Goal: Information Seeking & Learning: Learn about a topic

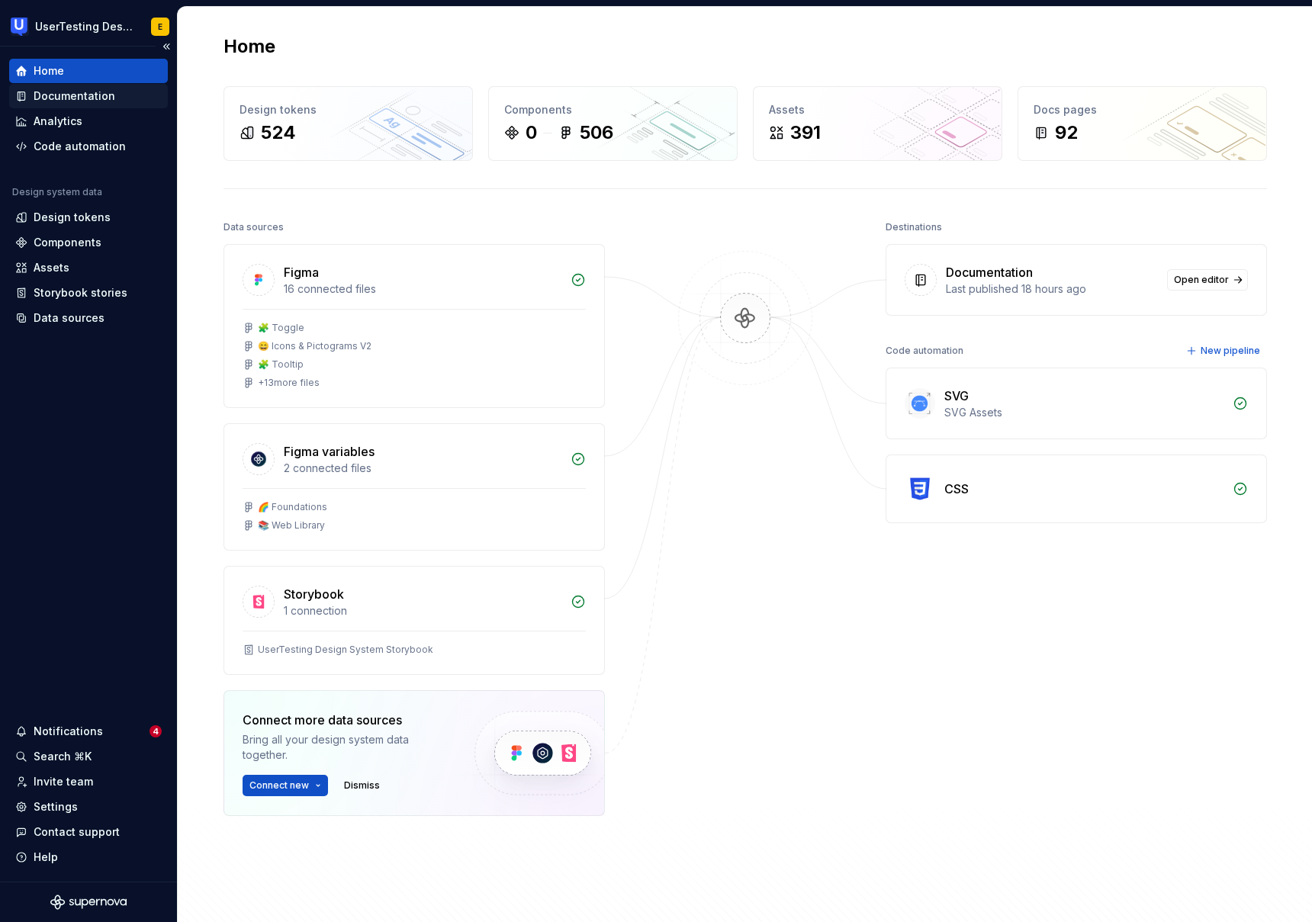
click at [94, 91] on div "Documentation" at bounding box center [75, 95] width 82 height 15
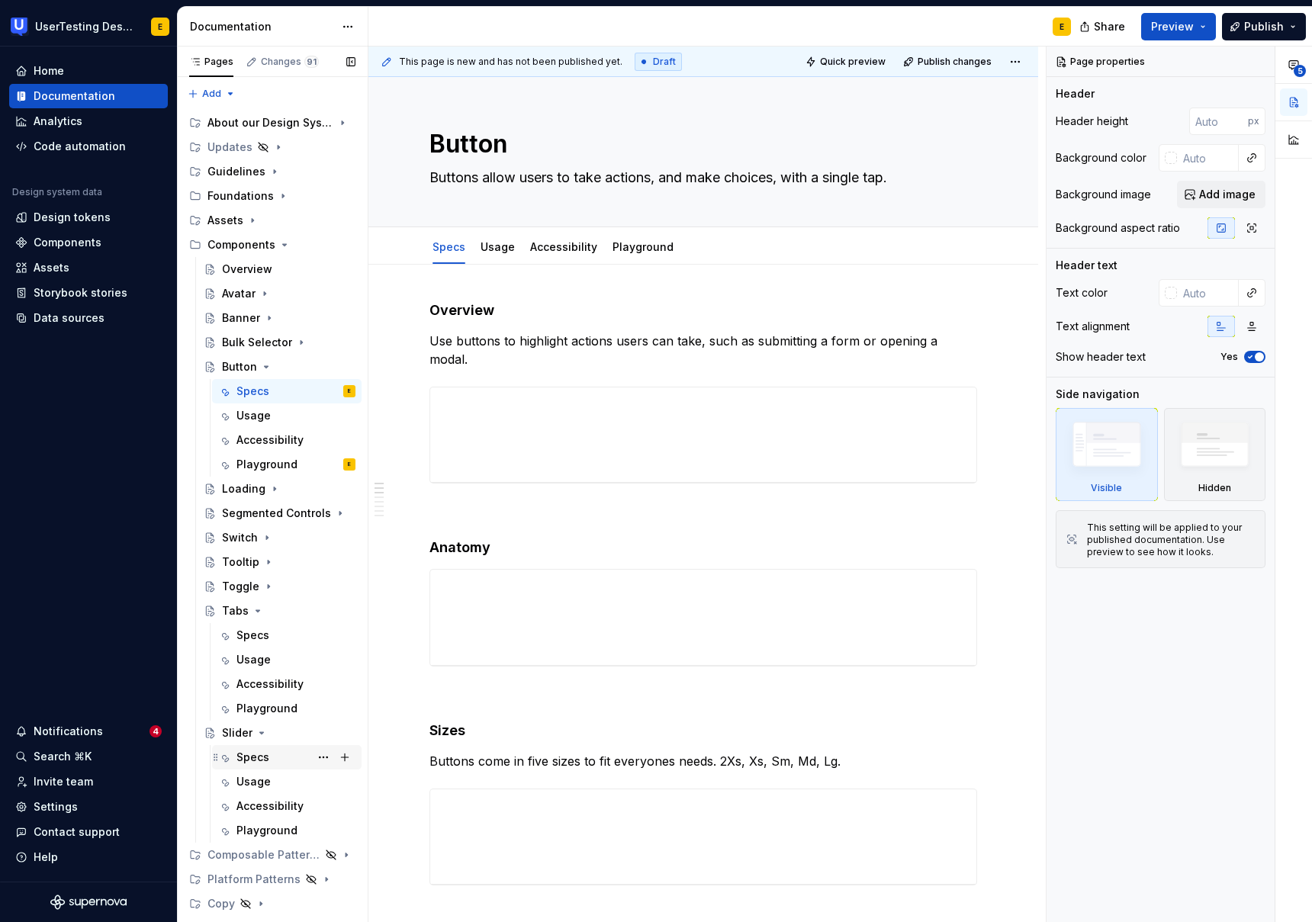
click at [285, 763] on div "Specs YM" at bounding box center [295, 757] width 119 height 21
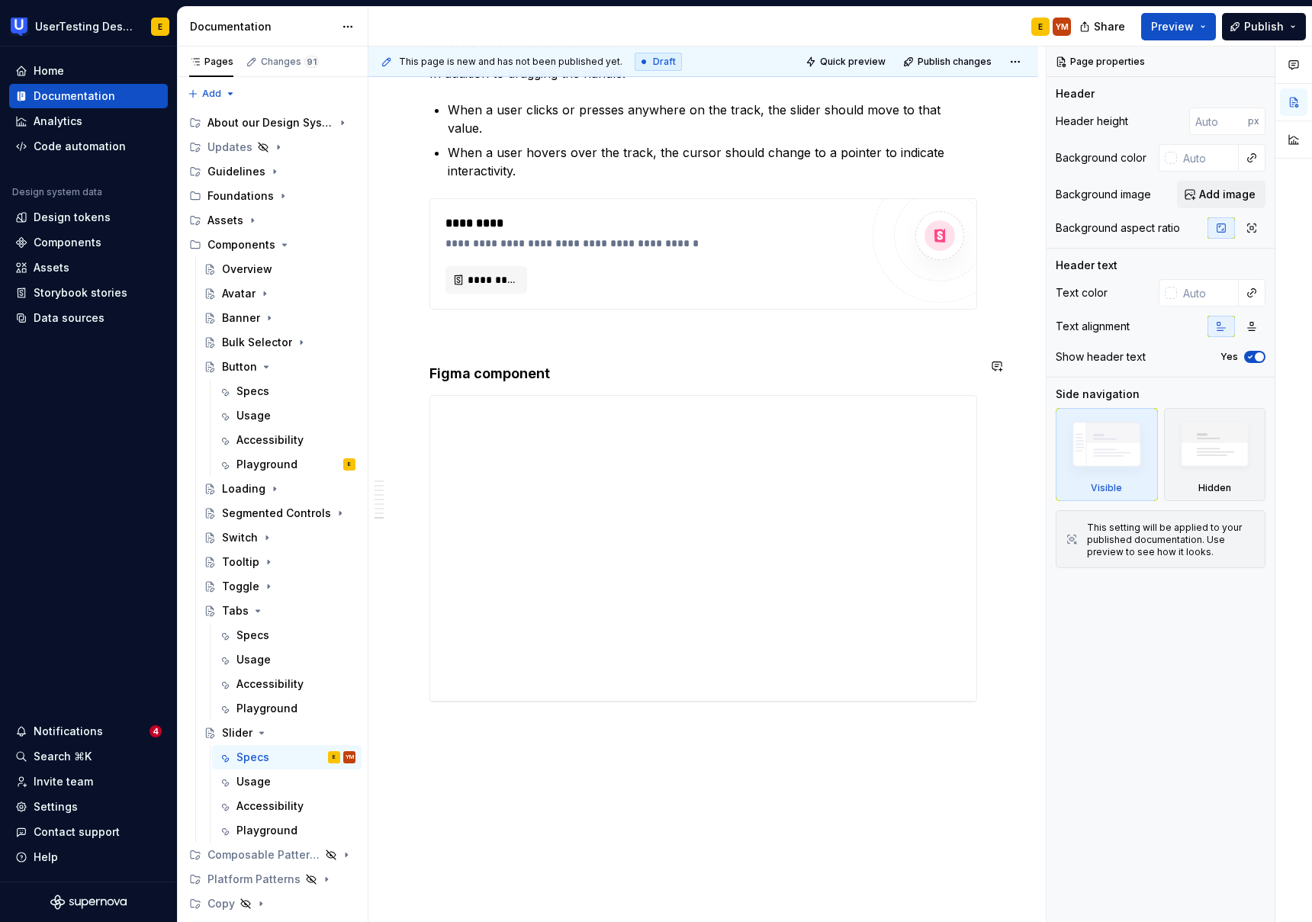
scroll to position [2261, 0]
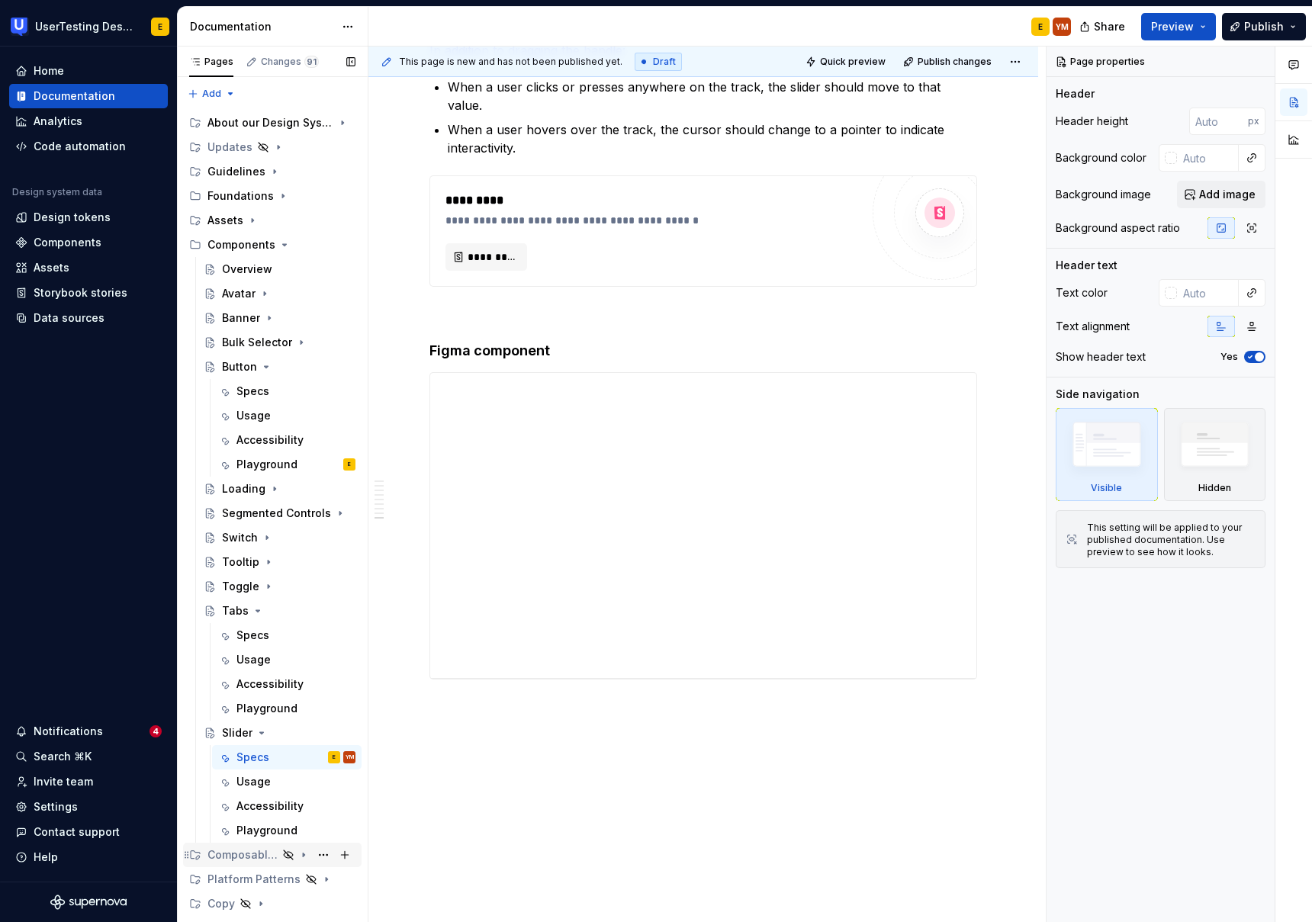
click at [246, 855] on div "Composable Patterns" at bounding box center [242, 854] width 70 height 15
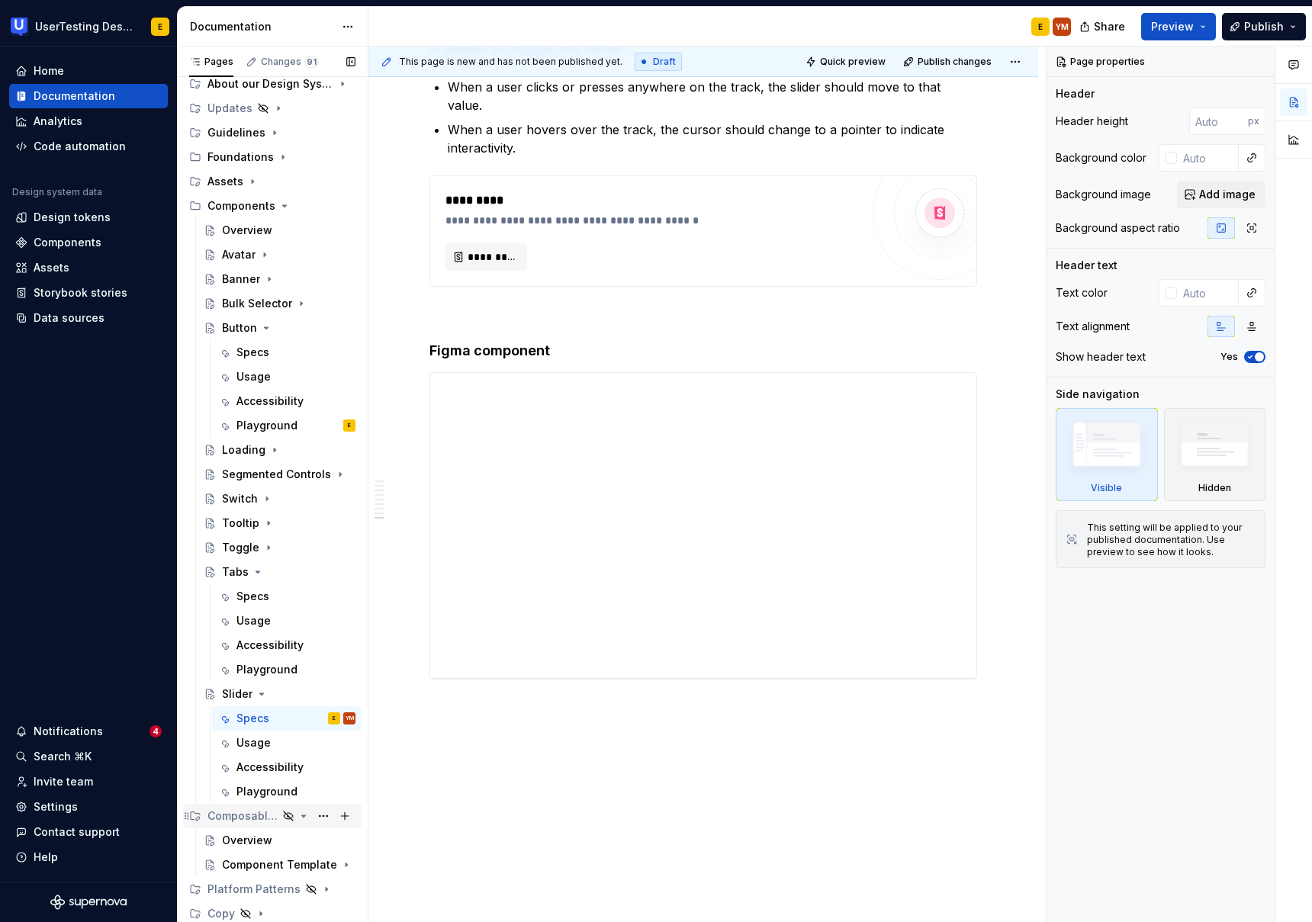
click at [230, 816] on div "Composable Patterns" at bounding box center [242, 815] width 70 height 15
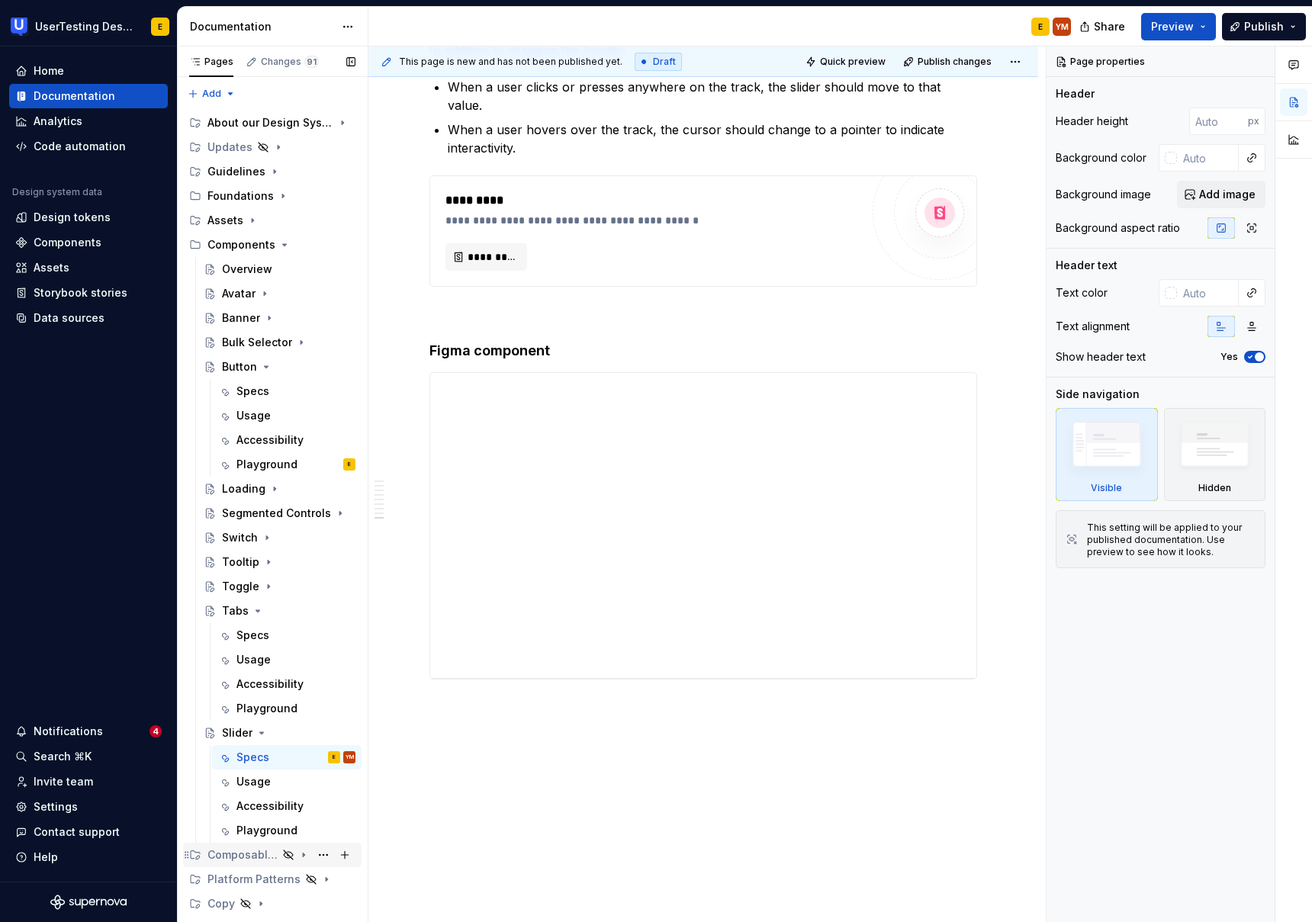
scroll to position [0, 0]
click at [245, 856] on div "Composable Patterns" at bounding box center [242, 854] width 70 height 15
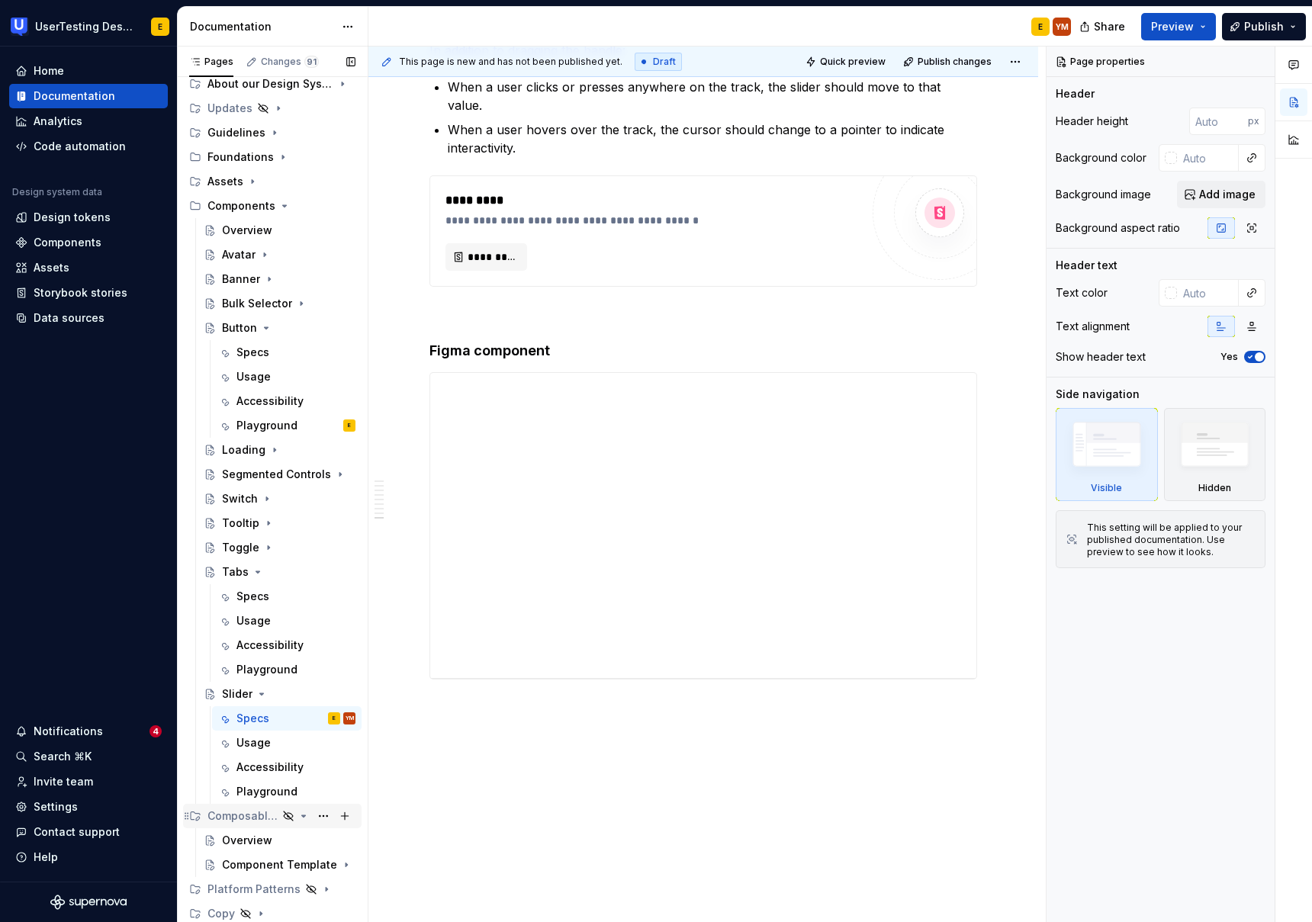
click at [239, 817] on div "Composable Patterns" at bounding box center [242, 815] width 70 height 15
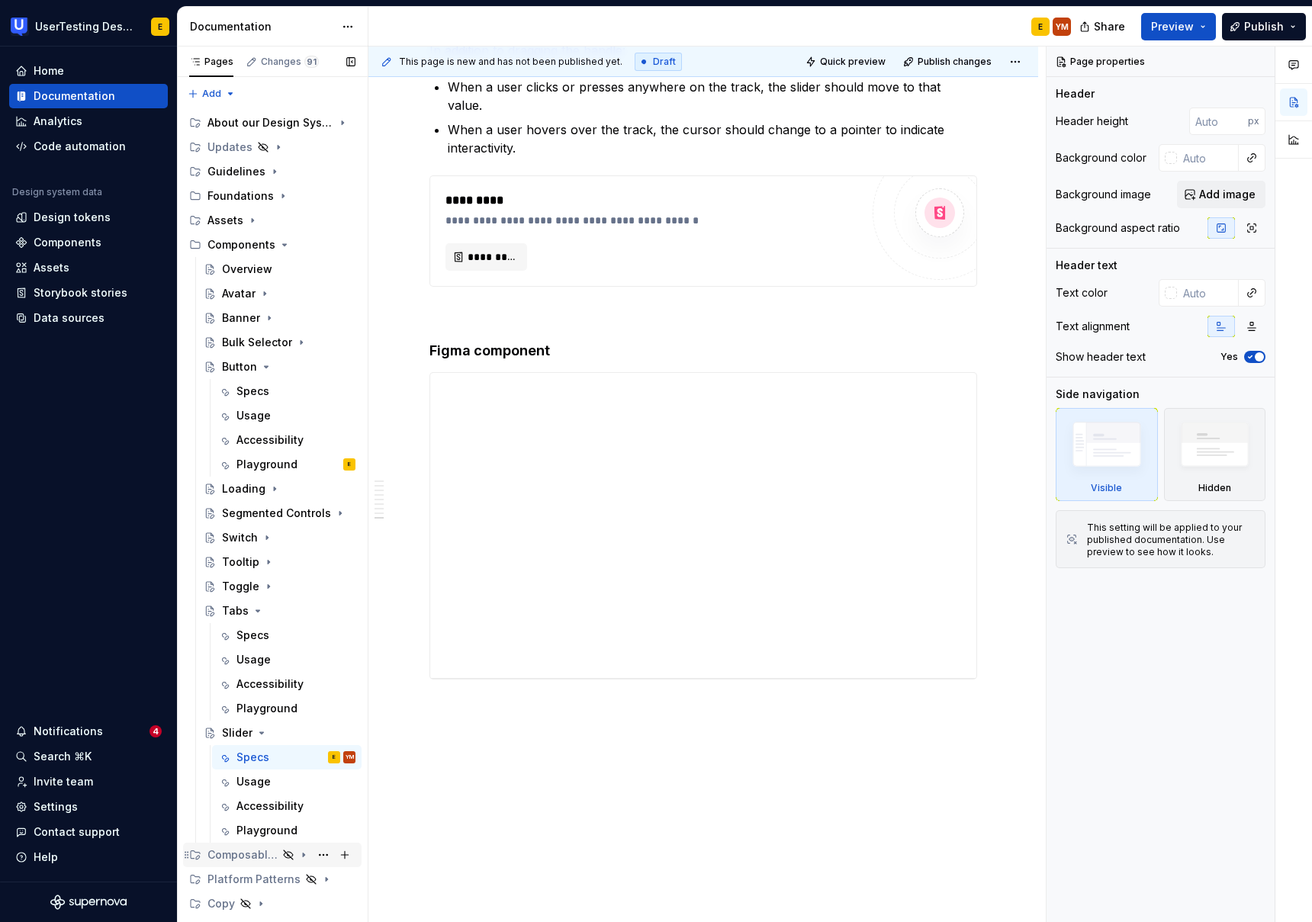
scroll to position [0, 0]
click at [251, 390] on div "Specs" at bounding box center [252, 391] width 33 height 15
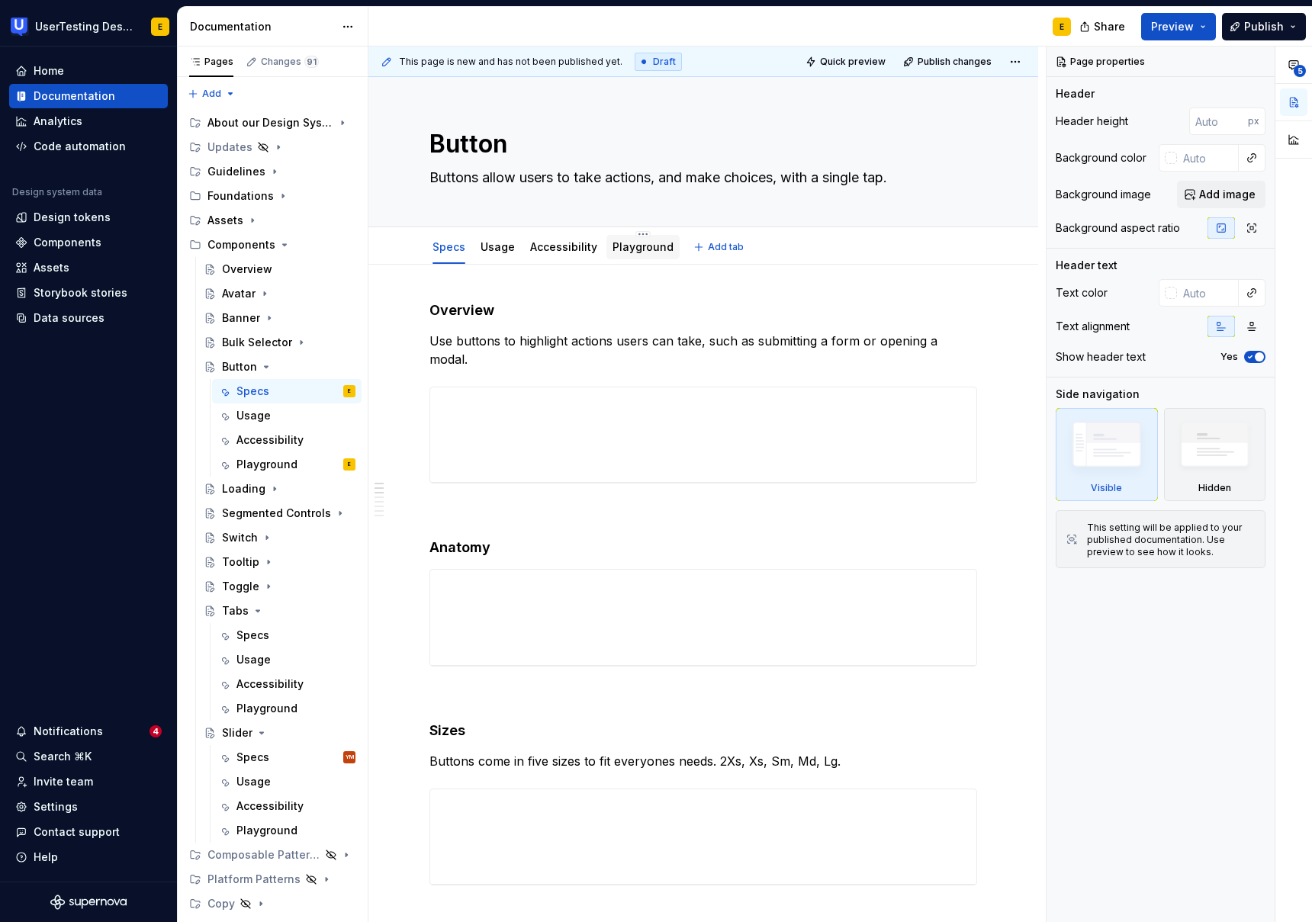
click at [626, 242] on link "Playground" at bounding box center [642, 246] width 61 height 13
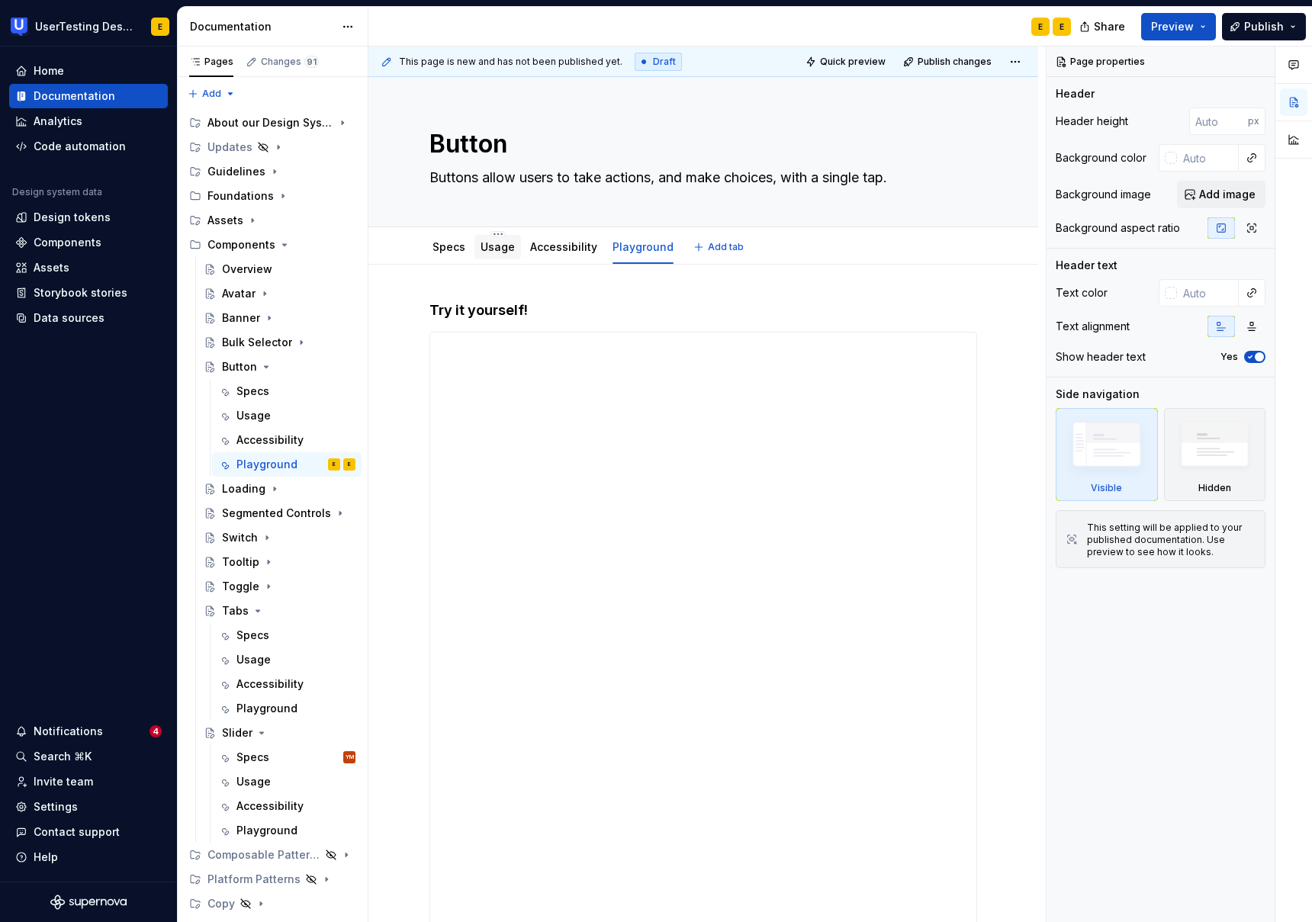
click at [500, 249] on link "Usage" at bounding box center [497, 246] width 34 height 13
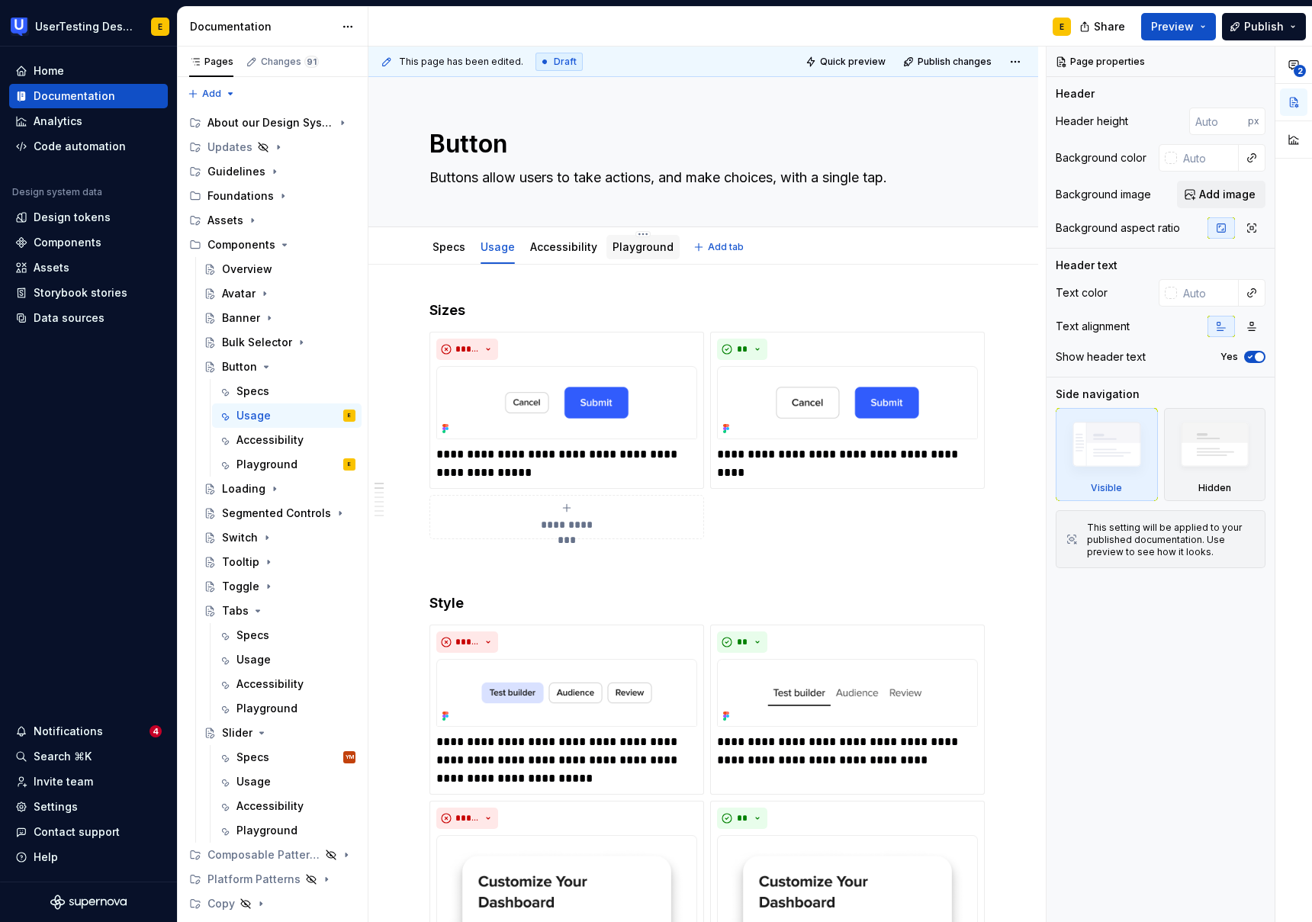
click at [617, 251] on link "Playground" at bounding box center [642, 246] width 61 height 13
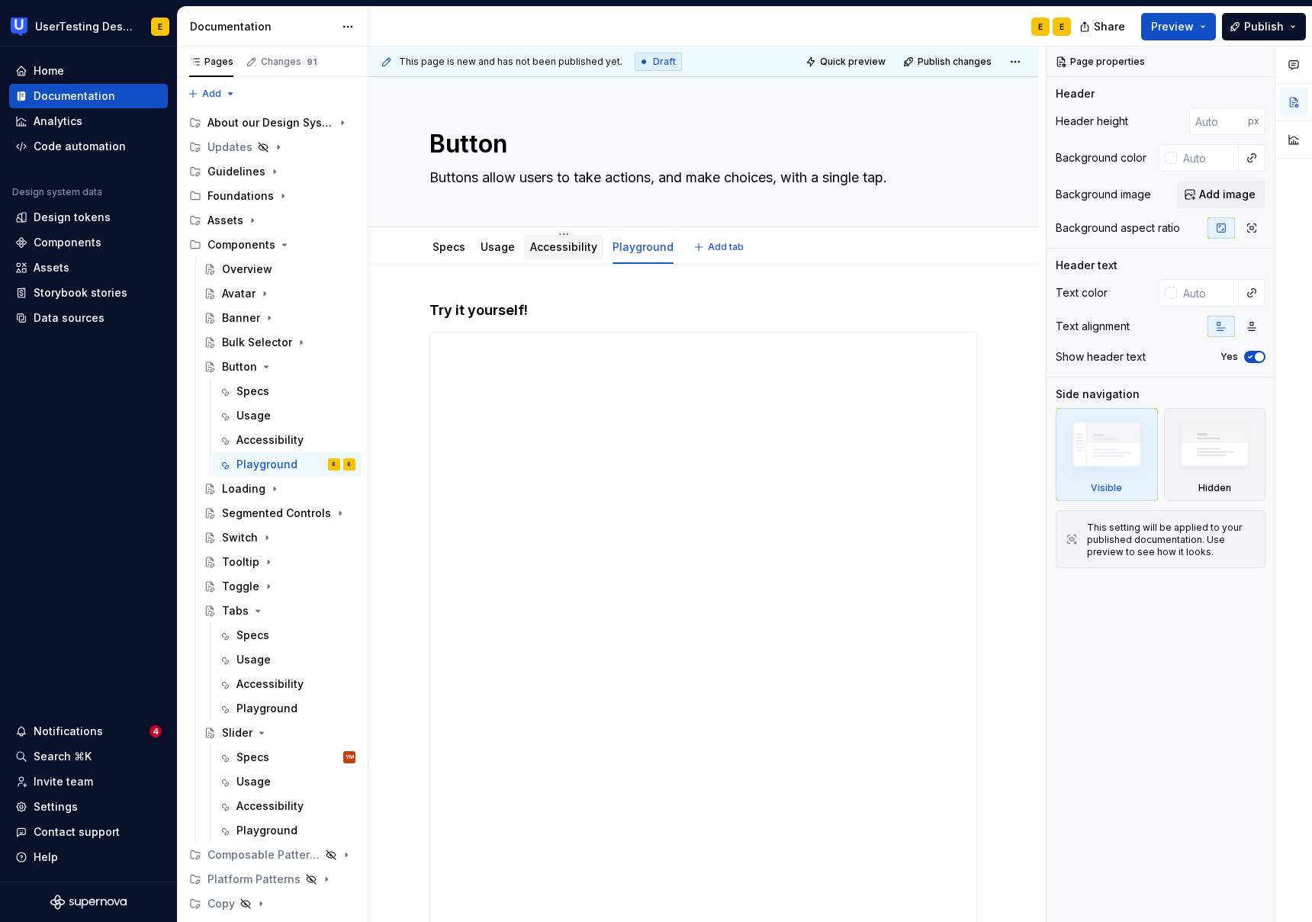
click at [569, 246] on link "Accessibility" at bounding box center [563, 246] width 67 height 13
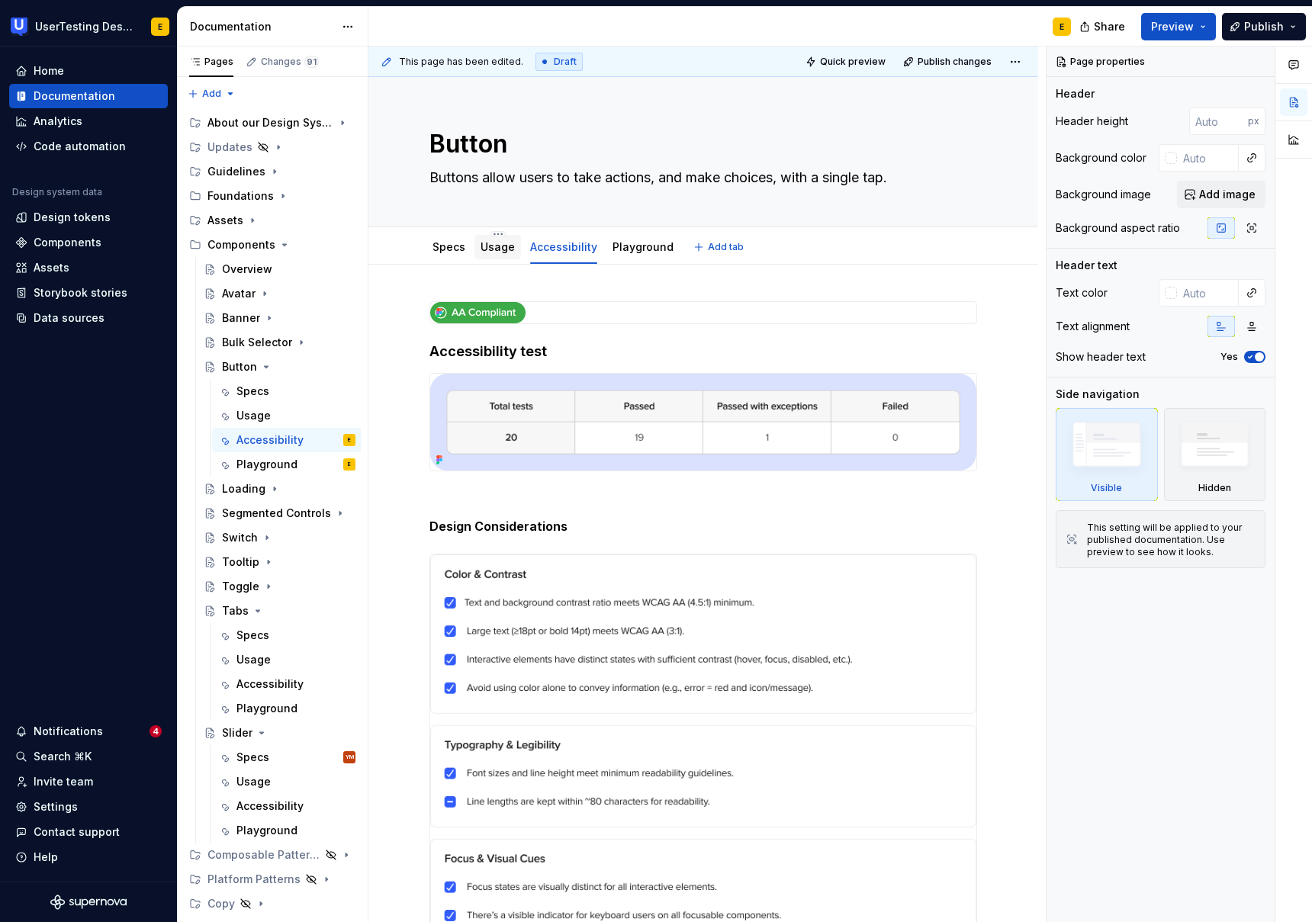
click at [499, 252] on link "Usage" at bounding box center [497, 246] width 34 height 13
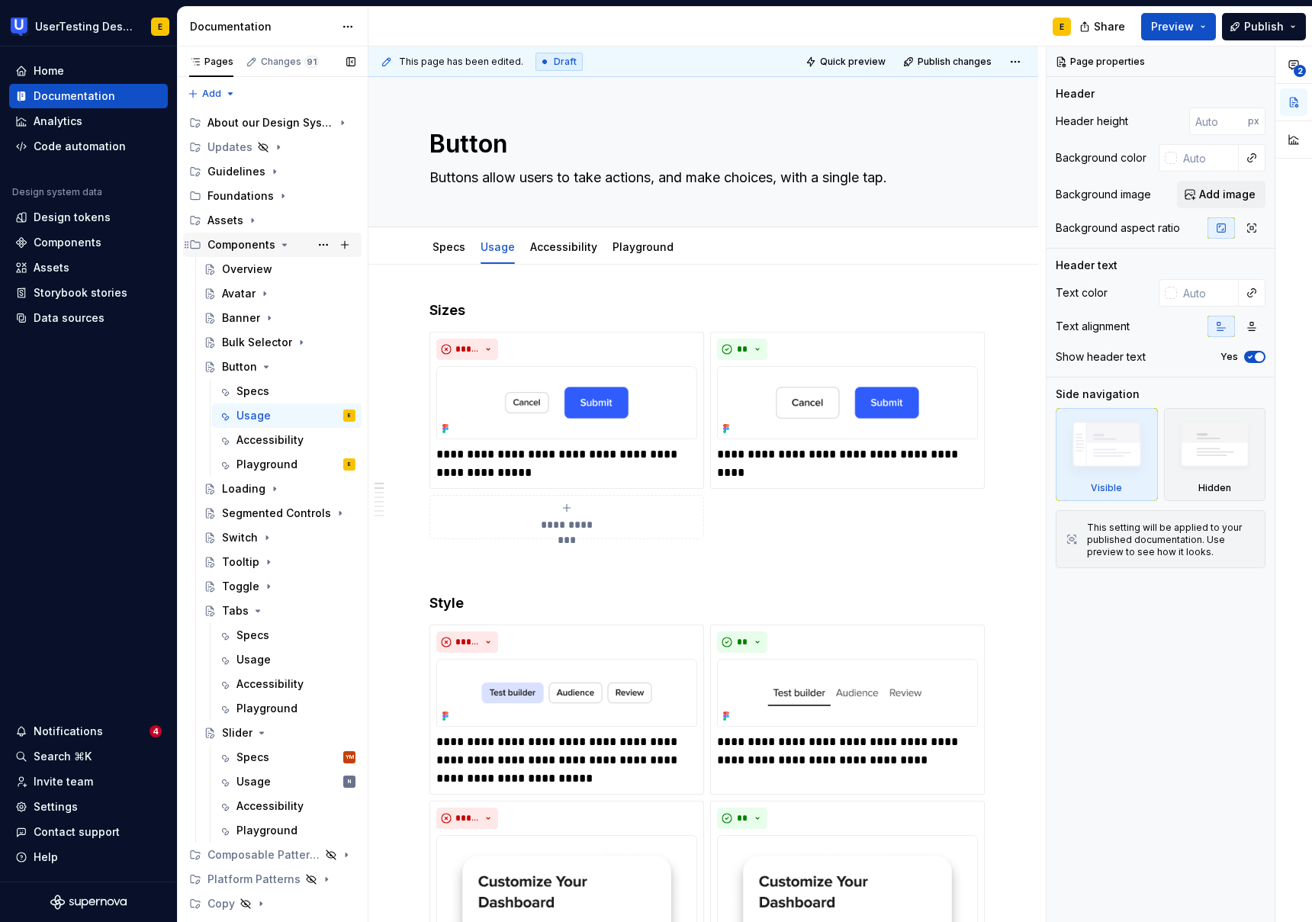
type textarea "*"
